Goal: Task Accomplishment & Management: Use online tool/utility

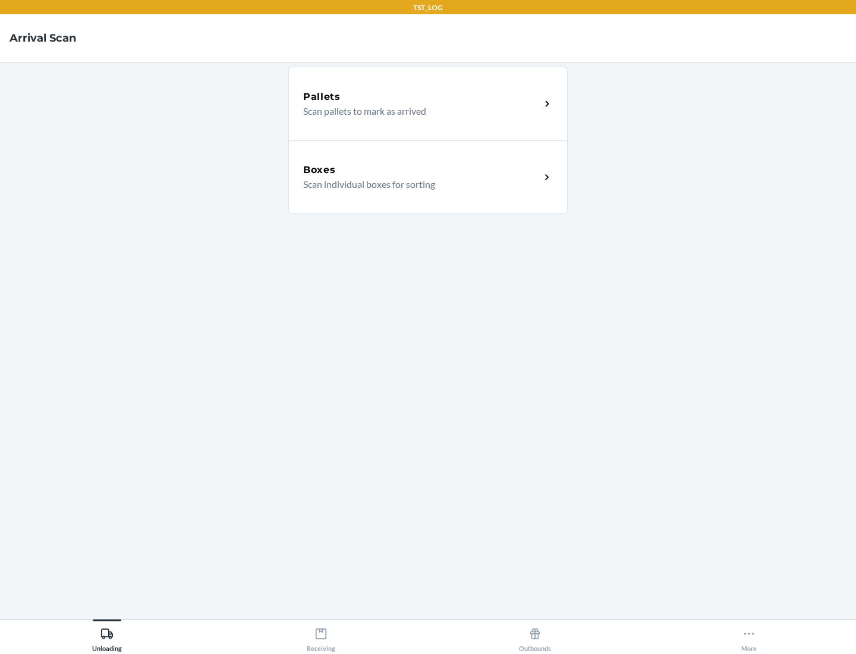
click at [422, 170] on div "Boxes" at bounding box center [421, 170] width 237 height 14
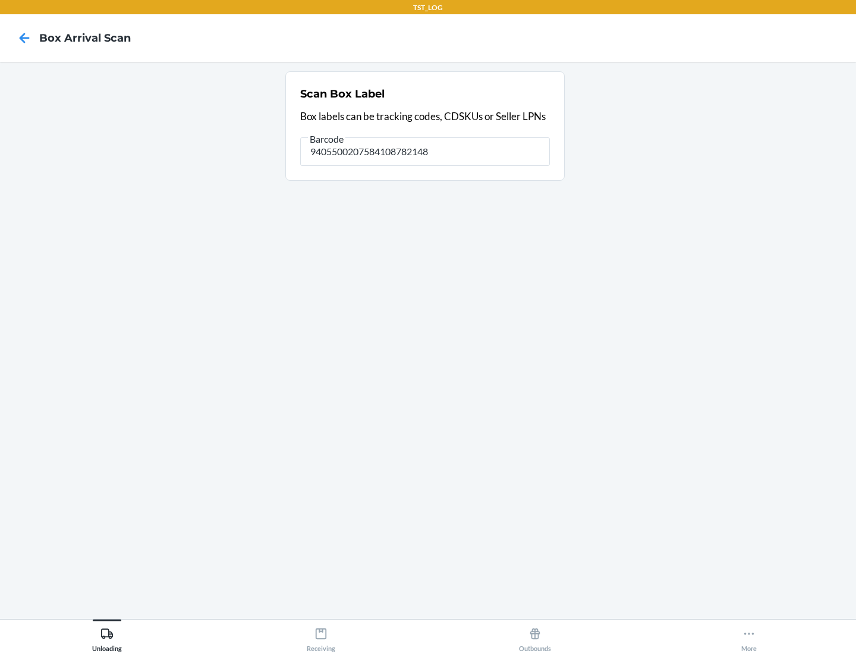
type input "9405500207584108782148"
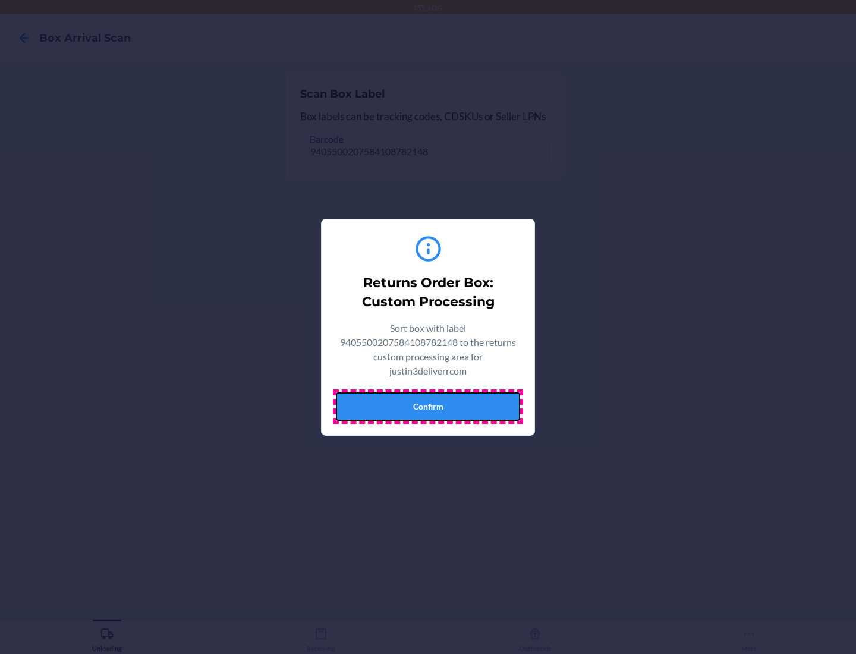
click at [428, 406] on button "Confirm" at bounding box center [428, 406] width 184 height 29
